Goal: Find contact information: Find contact information

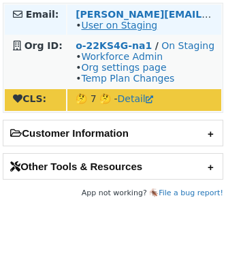
click at [103, 26] on link "User on Staging" at bounding box center [119, 25] width 76 height 11
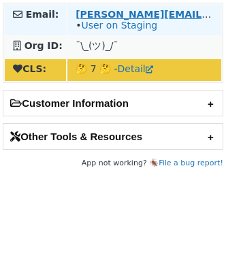
click at [100, 10] on strong "jacob@bookreport.io" at bounding box center [213, 14] width 274 height 11
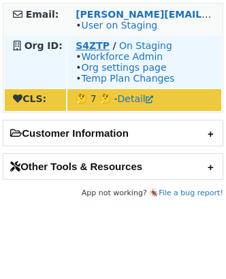
click at [86, 42] on strong "S4ZTP" at bounding box center [93, 45] width 34 height 11
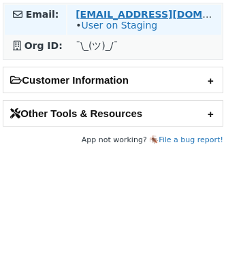
click at [94, 14] on strong "[EMAIL_ADDRESS][DOMAIN_NAME]" at bounding box center [169, 14] width 186 height 11
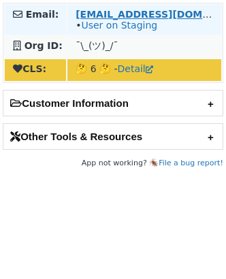
click at [118, 11] on strong "ariquelme@digitaleo.com" at bounding box center [169, 14] width 186 height 11
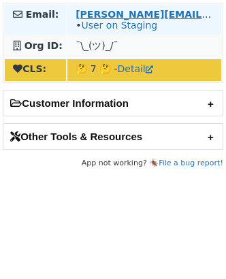
click at [78, 14] on strong "[PERSON_NAME][EMAIL_ADDRESS][DOMAIN_NAME]" at bounding box center [213, 14] width 274 height 11
